Goal: Check status: Check status

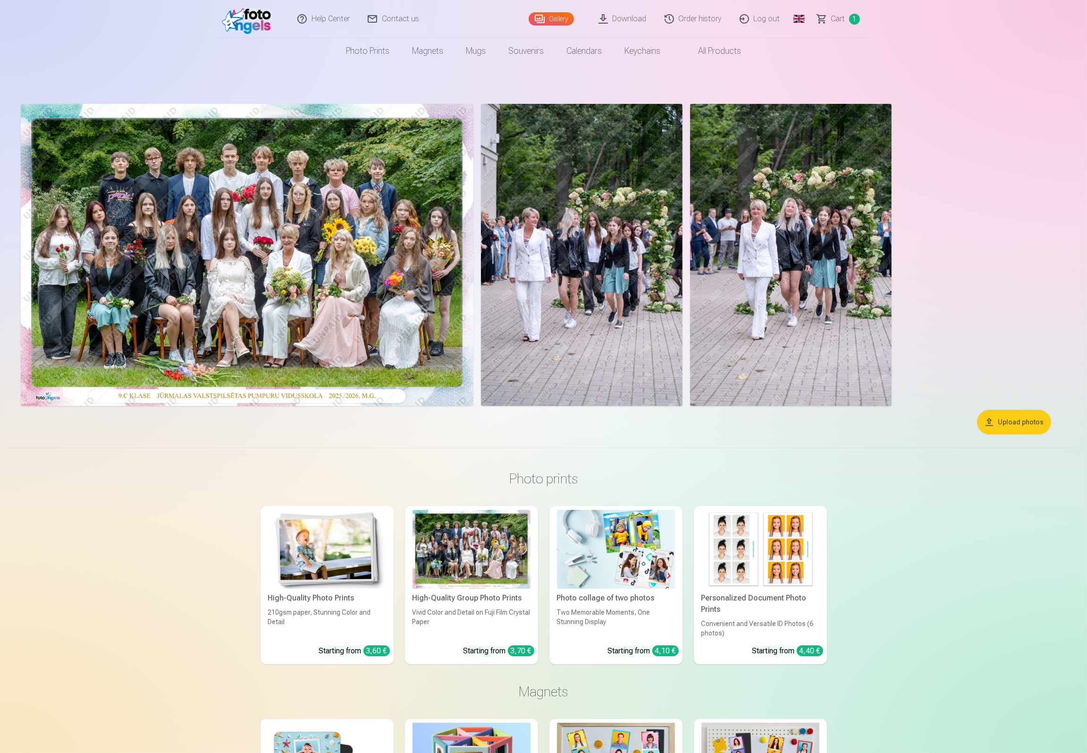
click at [693, 13] on link "Order history" at bounding box center [693, 19] width 75 height 38
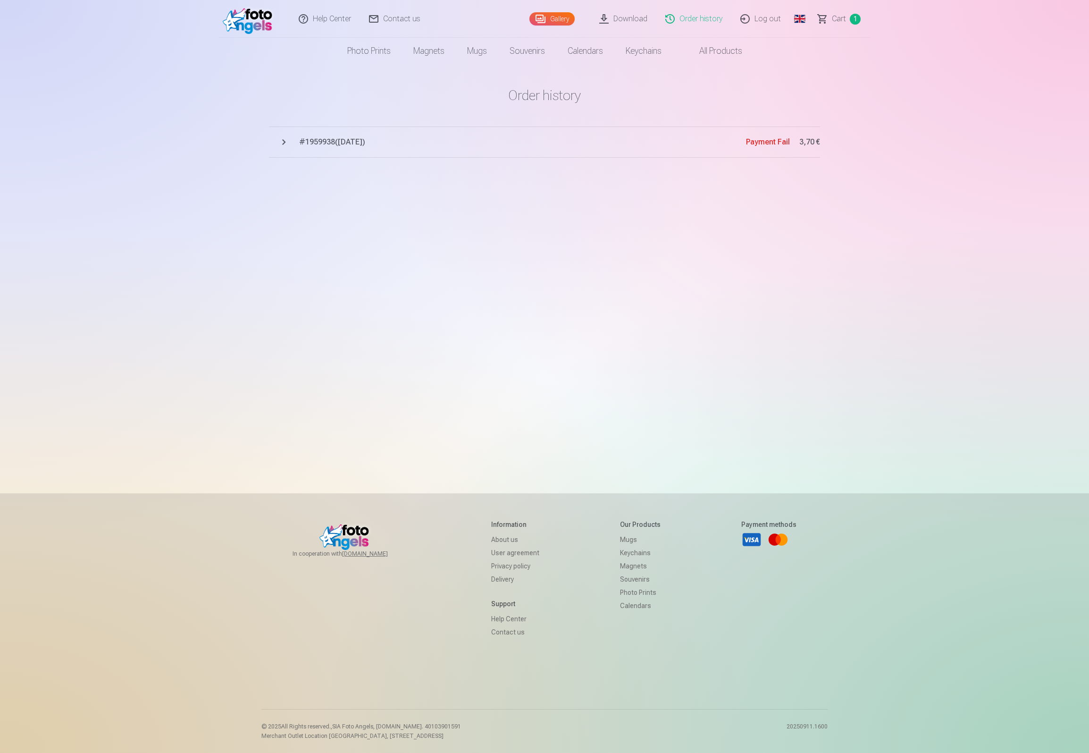
click at [285, 144] on button "# 1959938 ( 12.09.2025 ) Payment Fail 3,70 €" at bounding box center [544, 142] width 551 height 31
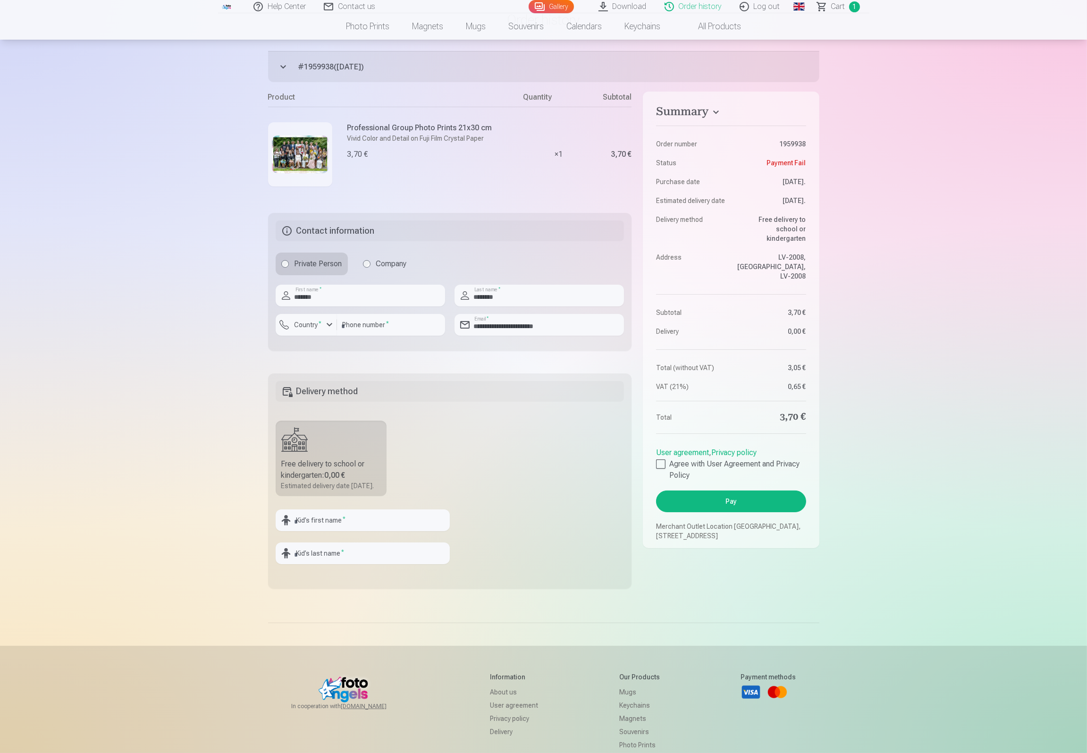
scroll to position [76, 0]
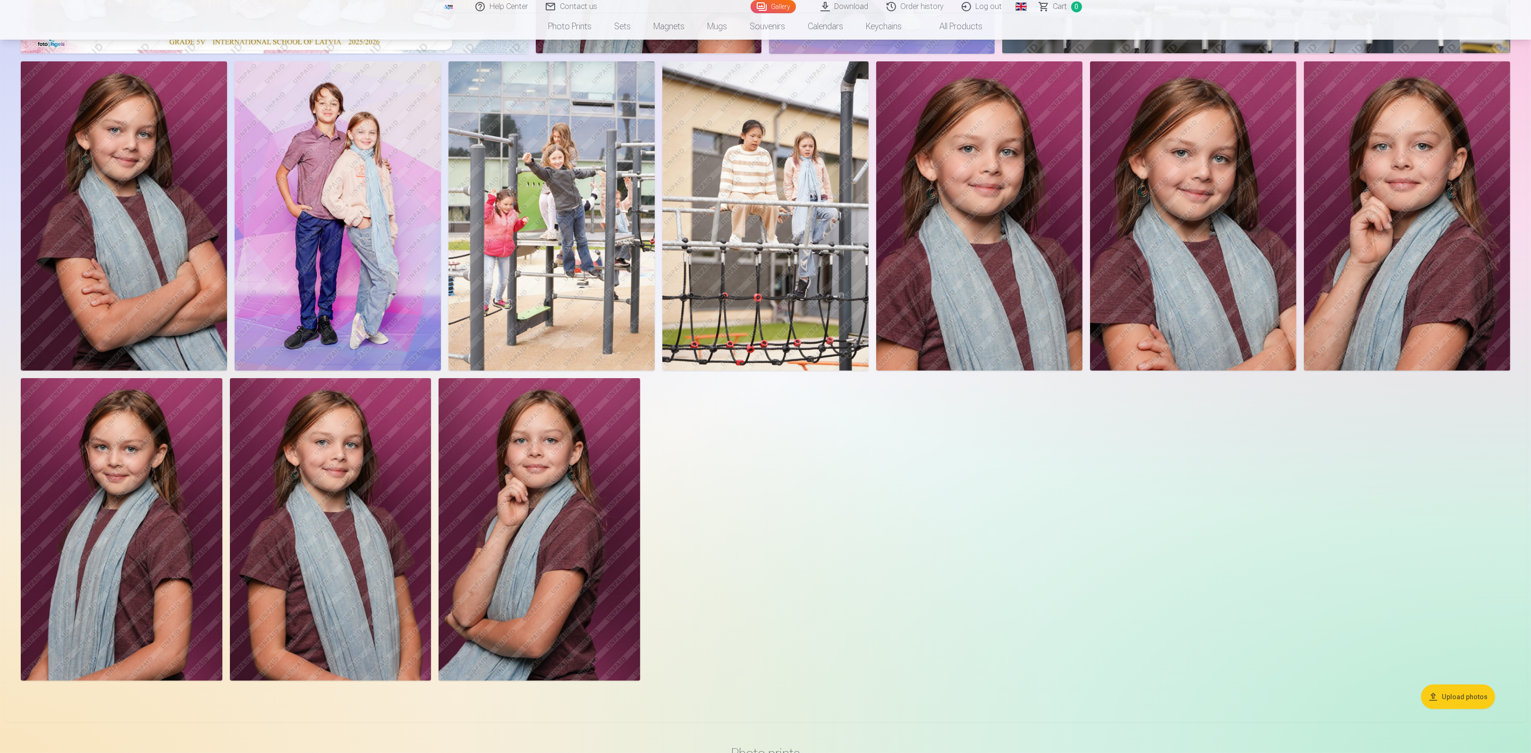
scroll to position [406, 0]
